Goal: Task Accomplishment & Management: Complete application form

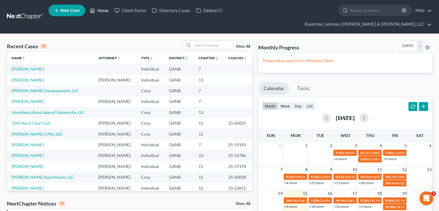
click at [107, 11] on link "Home" at bounding box center [99, 10] width 25 height 10
click at [199, 41] on input "search" at bounding box center [213, 45] width 40 height 8
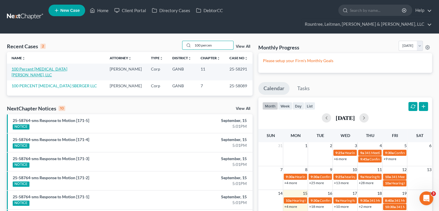
type input "100 percen"
click at [41, 66] on link "100 Percent [MEDICAL_DATA] [PERSON_NAME], LLC" at bounding box center [40, 71] width 56 height 11
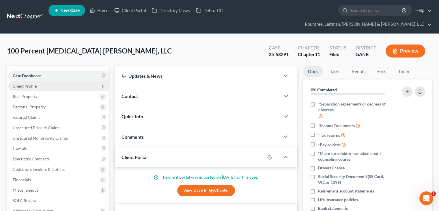
click at [27, 83] on span "Client Profile" at bounding box center [25, 85] width 24 height 5
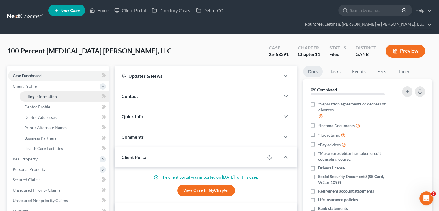
click at [42, 94] on span "Filing Information" at bounding box center [40, 96] width 33 height 5
select select "2"
select select "1"
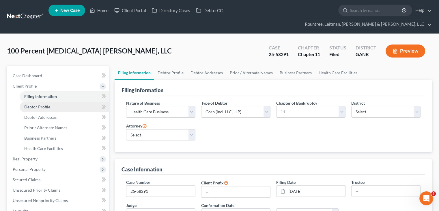
click at [42, 104] on span "Debtor Profile" at bounding box center [37, 106] width 26 height 5
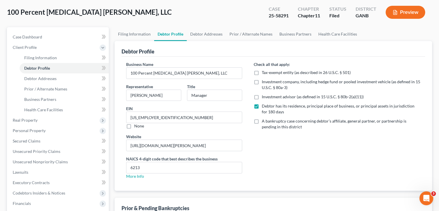
scroll to position [29, 0]
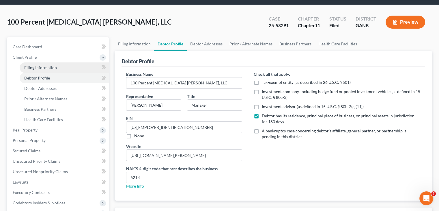
click at [39, 65] on span "Filing Information" at bounding box center [40, 67] width 33 height 5
select select "2"
select select "1"
select select "19"
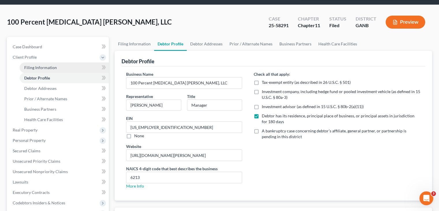
select select "0"
